Goal: Find specific page/section: Find specific page/section

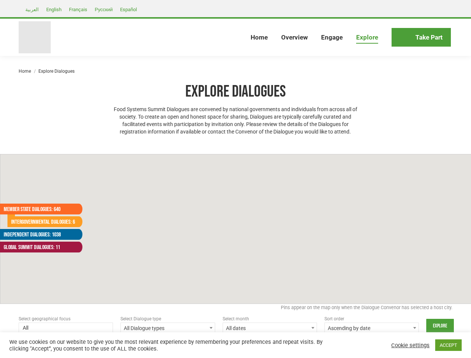
select select
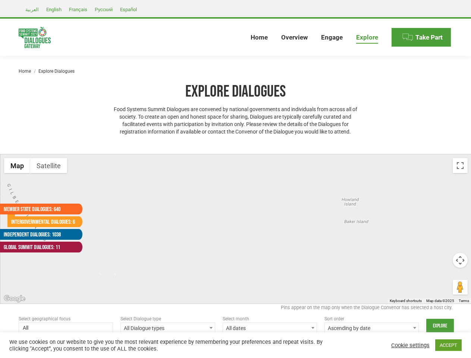
click at [235, 179] on div at bounding box center [235, 228] width 471 height 149
click at [236, 229] on div at bounding box center [235, 228] width 471 height 149
click at [17, 166] on button "Map" at bounding box center [17, 165] width 26 height 15
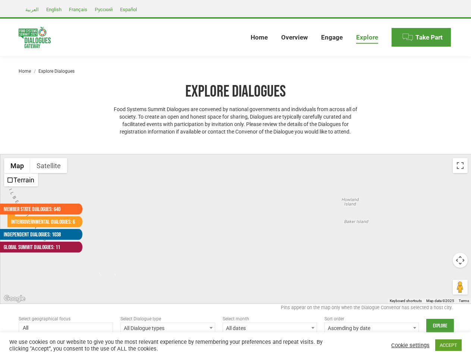
click at [17, 166] on button "Map" at bounding box center [17, 165] width 26 height 15
click at [49, 166] on button "Satellite" at bounding box center [48, 165] width 37 height 15
click at [49, 166] on button "Satellite" at bounding box center [49, 165] width 38 height 15
click at [460, 166] on button "Toggle fullscreen view" at bounding box center [460, 165] width 15 height 15
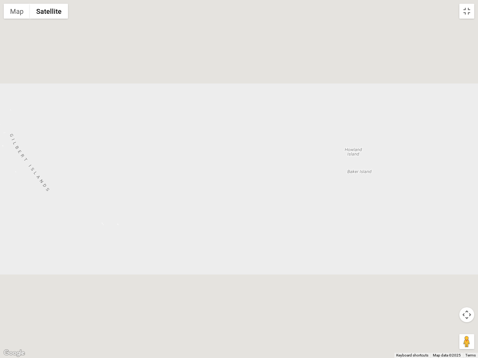
click at [460, 260] on div at bounding box center [239, 179] width 478 height 358
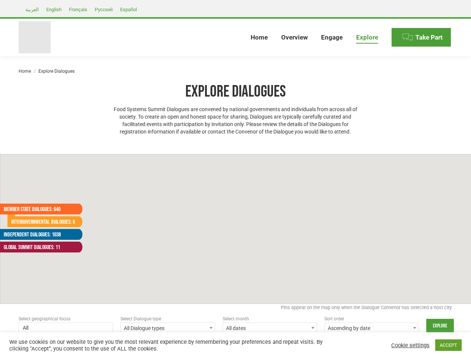
select select
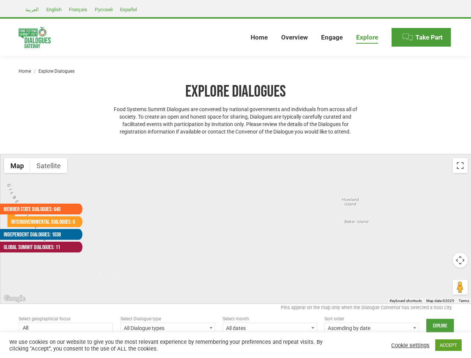
click at [235, 179] on div at bounding box center [235, 228] width 471 height 149
click at [236, 229] on div at bounding box center [235, 228] width 471 height 149
click at [17, 166] on button "Map" at bounding box center [17, 165] width 26 height 15
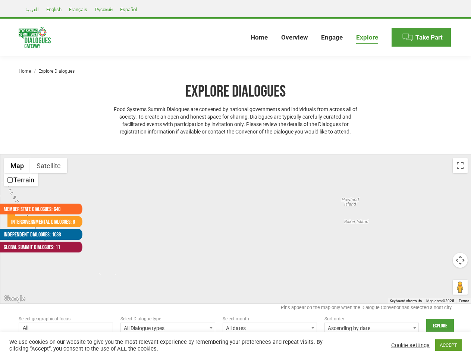
click at [17, 166] on button "Map" at bounding box center [17, 165] width 26 height 15
click at [49, 166] on button "Satellite" at bounding box center [48, 165] width 37 height 15
click at [49, 166] on button "Satellite" at bounding box center [49, 165] width 38 height 15
click at [460, 166] on button "Toggle fullscreen view" at bounding box center [460, 165] width 15 height 15
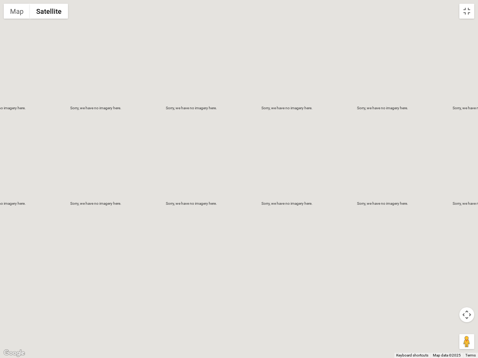
click at [460, 260] on div at bounding box center [239, 179] width 478 height 358
